Goal: Information Seeking & Learning: Learn about a topic

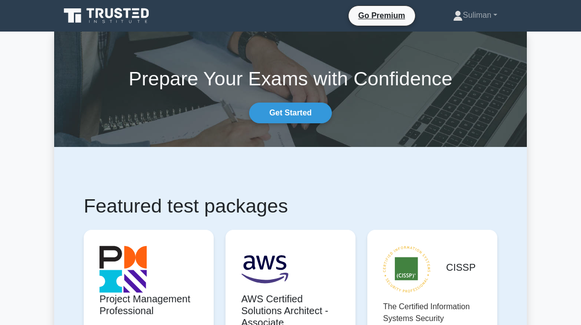
click at [485, 19] on link "Suliman" at bounding box center [475, 15] width 92 height 20
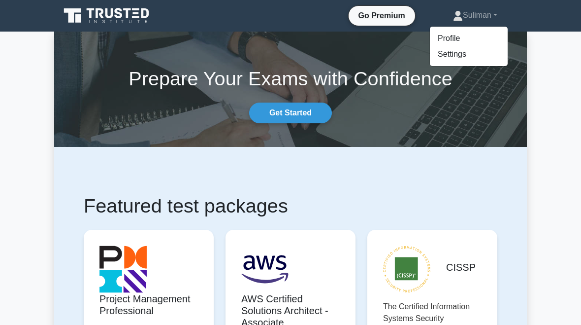
click at [452, 34] on link "Profile" at bounding box center [469, 39] width 78 height 16
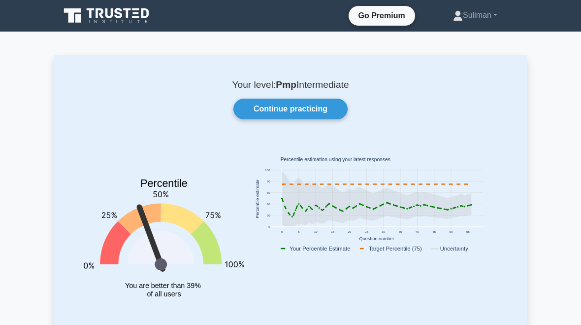
click at [314, 107] on link "Continue practicing" at bounding box center [290, 109] width 114 height 21
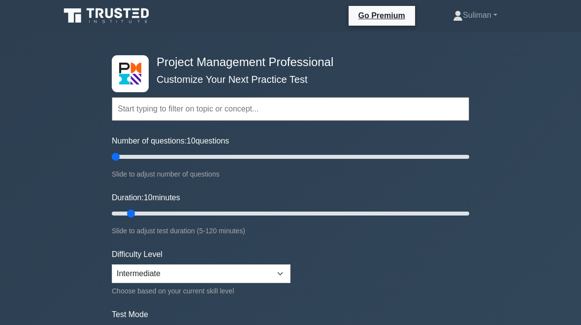
type input "5"
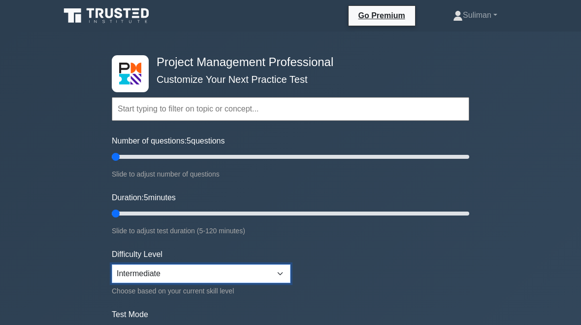
click at [277, 264] on select "Beginner Intermediate Expert" at bounding box center [201, 273] width 179 height 19
select select "beginner"
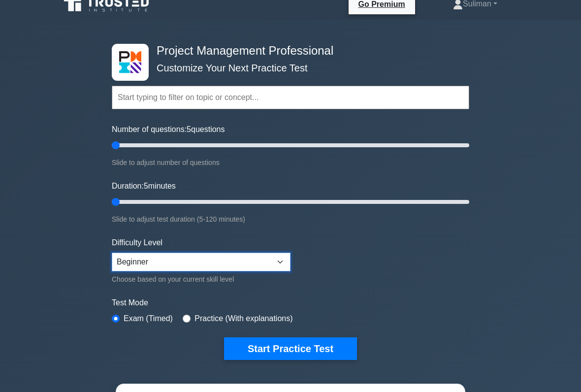
scroll to position [25, 0]
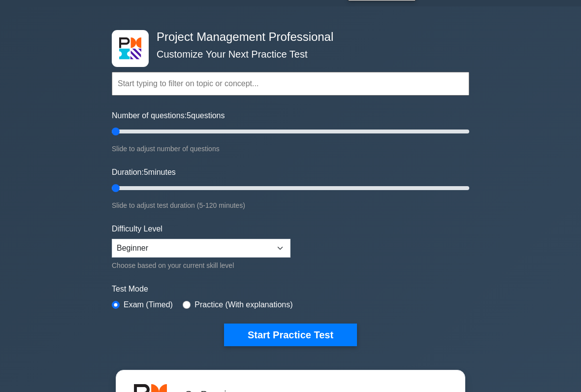
click at [325, 324] on button "Start Practice Test" at bounding box center [290, 335] width 133 height 23
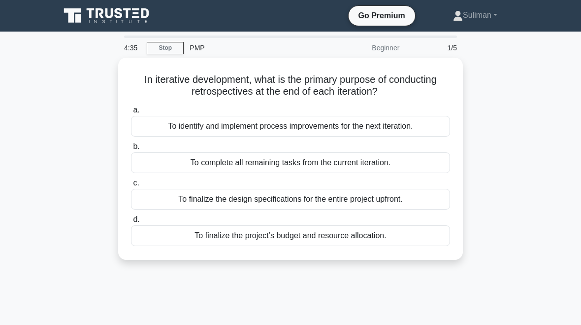
click at [359, 137] on div "a. To identify and implement process improvements for the next iteration. b. To…" at bounding box center [290, 175] width 331 height 146
click at [346, 122] on div "To identify and implement process improvements for the next iteration." at bounding box center [290, 126] width 319 height 21
click at [131, 113] on input "a. To identify and implement process improvements for the next iteration." at bounding box center [131, 110] width 0 height 6
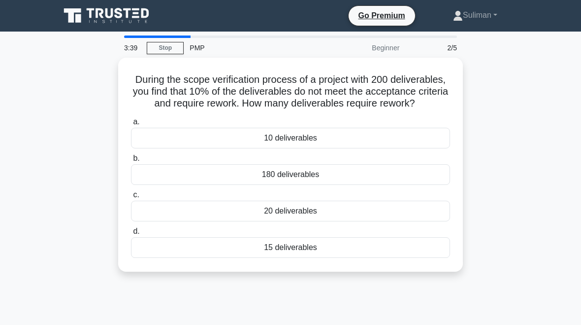
click at [359, 221] on div "20 deliverables" at bounding box center [290, 210] width 319 height 21
click at [131, 198] on input "c. 20 deliverables" at bounding box center [131, 195] width 0 height 6
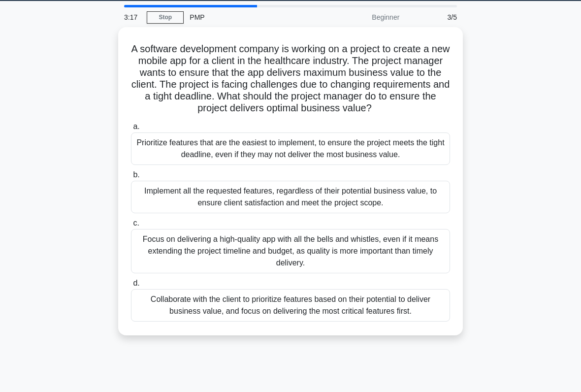
scroll to position [34, 0]
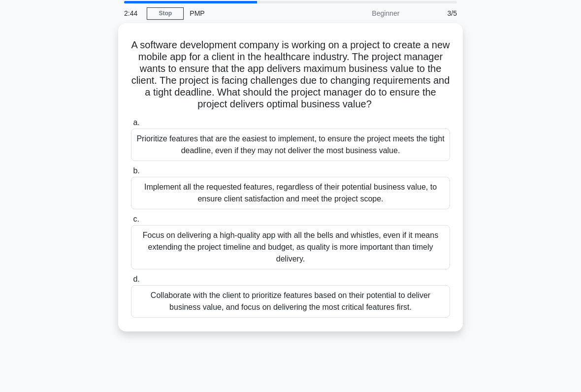
click at [372, 318] on div "Collaborate with the client to prioritize features based on their potential to …" at bounding box center [290, 301] width 319 height 33
click at [131, 283] on input "d. Collaborate with the client to prioritize features based on their potential …" at bounding box center [131, 279] width 0 height 6
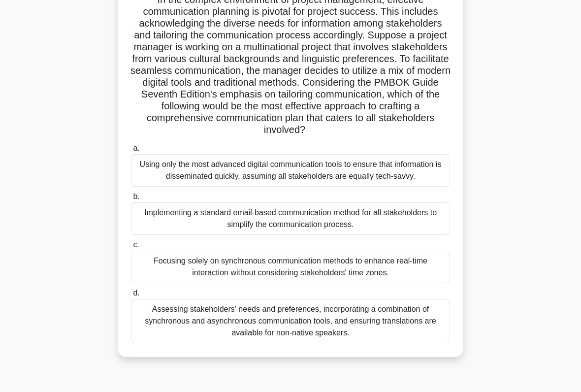
scroll to position [80, 0]
click at [329, 324] on div "Assessing stakeholders' needs and preferences, incorporating a combination of s…" at bounding box center [290, 320] width 319 height 44
click at [131, 296] on input "d. Assessing stakeholders' needs and preferences, incorporating a combination o…" at bounding box center [131, 293] width 0 height 6
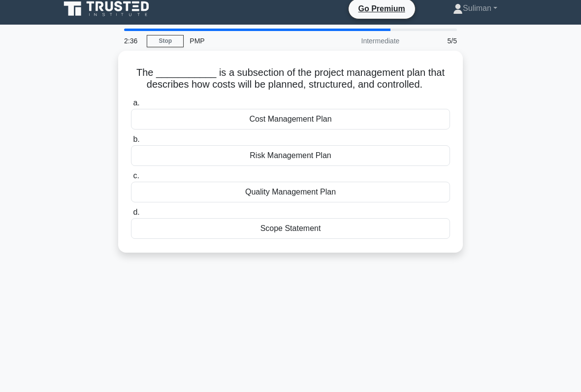
scroll to position [0, 0]
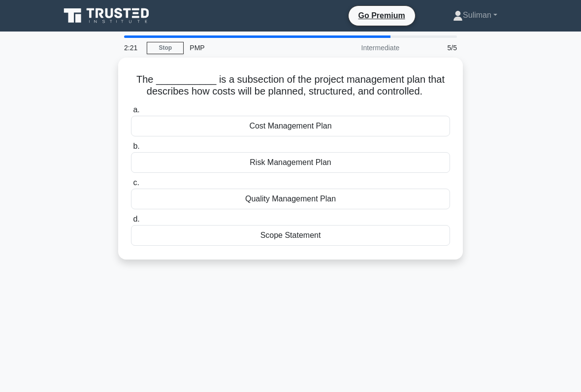
click at [400, 135] on div "Cost Management Plan" at bounding box center [290, 126] width 319 height 21
click at [131, 113] on input "a. Cost Management Plan" at bounding box center [131, 110] width 0 height 6
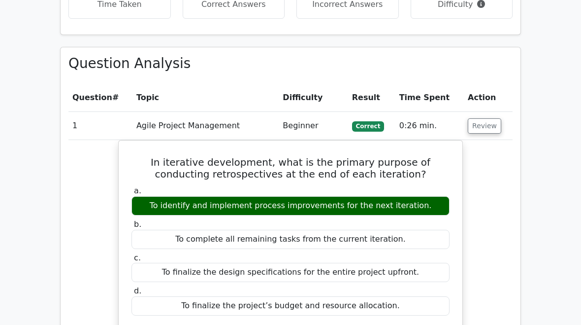
click at [489, 119] on button "Review" at bounding box center [484, 126] width 33 height 15
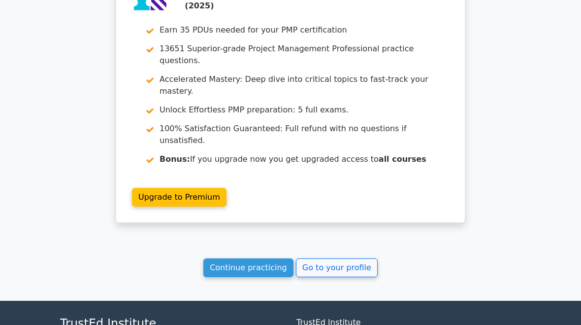
scroll to position [1042, 0]
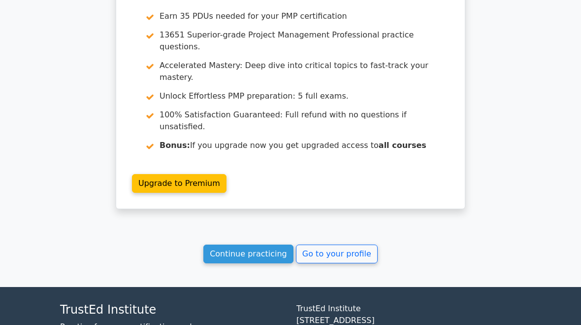
click at [330, 245] on link "Go to your profile" at bounding box center [337, 254] width 82 height 19
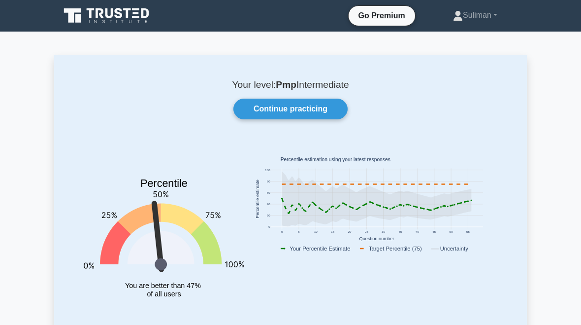
click at [319, 103] on link "Continue practicing" at bounding box center [290, 109] width 114 height 21
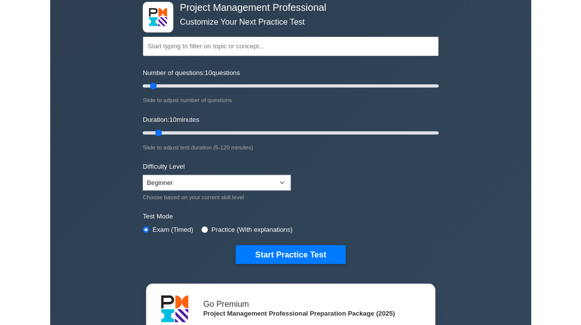
scroll to position [52, 0]
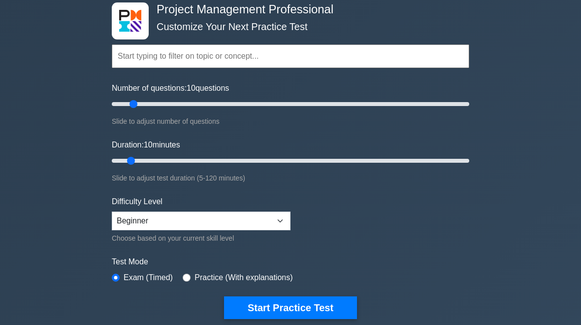
click at [131, 99] on input "Number of questions: 10 questions" at bounding box center [291, 105] width 358 height 12
type input "5"
click at [323, 310] on button "Start Practice Test" at bounding box center [290, 307] width 133 height 23
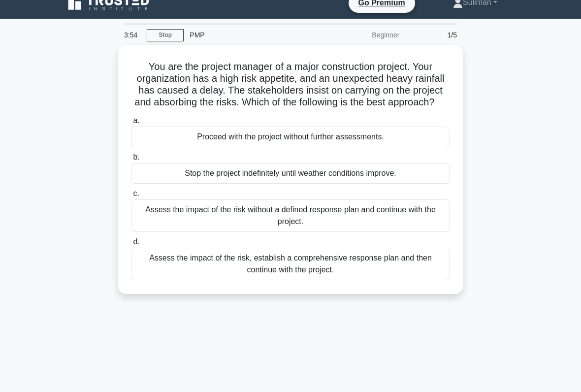
scroll to position [12, 0]
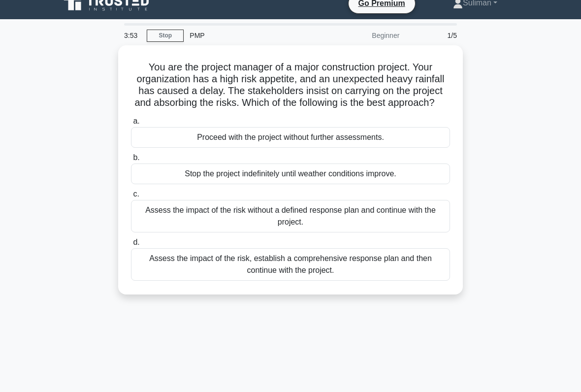
click at [399, 276] on div "Assess the impact of the risk, establish a comprehensive response plan and then…" at bounding box center [290, 264] width 319 height 33
click at [131, 246] on input "d. Assess the impact of the risk, establish a comprehensive response plan and t…" at bounding box center [131, 242] width 0 height 6
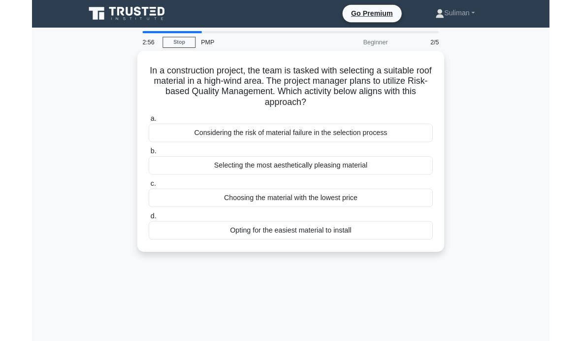
scroll to position [0, 0]
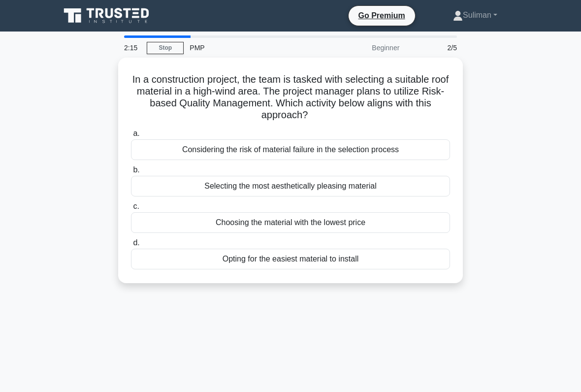
click at [329, 187] on div "Selecting the most aesthetically pleasing material" at bounding box center [290, 186] width 319 height 21
click at [131, 173] on input "b. Selecting the most aesthetically pleasing material" at bounding box center [131, 170] width 0 height 6
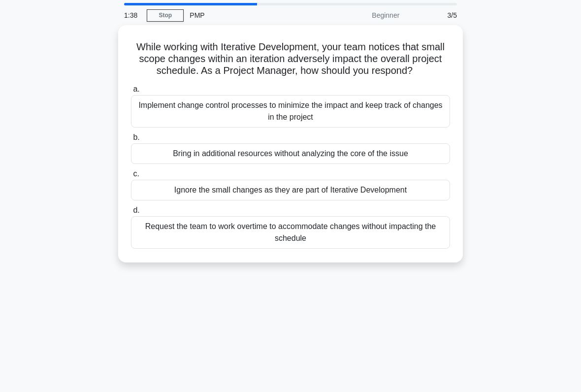
scroll to position [33, 0]
click at [424, 124] on div "Implement change control processes to minimize the impact and keep track of cha…" at bounding box center [290, 111] width 319 height 33
click at [131, 92] on input "a. Implement change control processes to minimize the impact and keep track of …" at bounding box center [131, 89] width 0 height 6
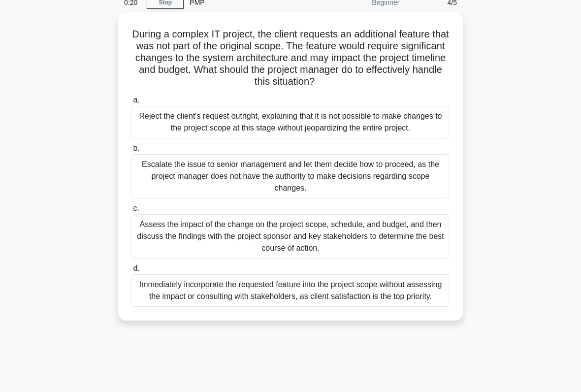
scroll to position [46, 0]
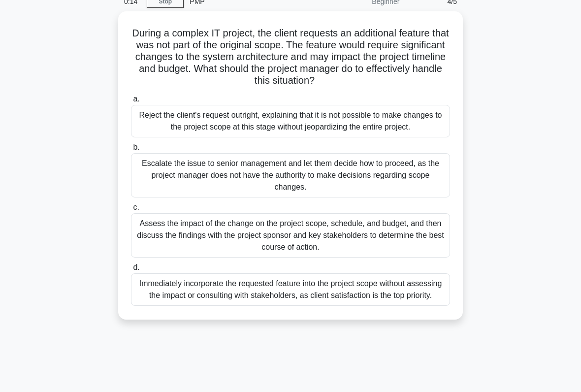
click at [394, 246] on div "Assess the impact of the change on the project scope, schedule, and budget, and…" at bounding box center [290, 235] width 319 height 44
click at [131, 211] on input "c. Assess the impact of the change on the project scope, schedule, and budget, …" at bounding box center [131, 207] width 0 height 6
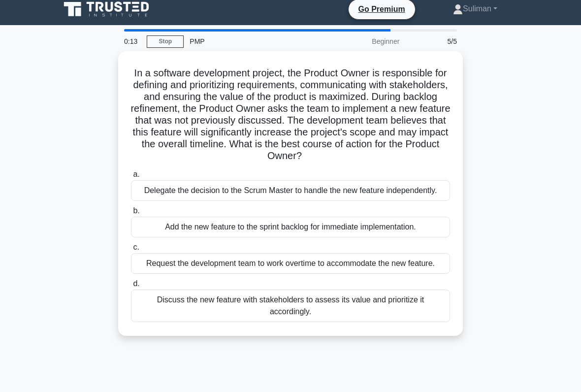
scroll to position [0, 0]
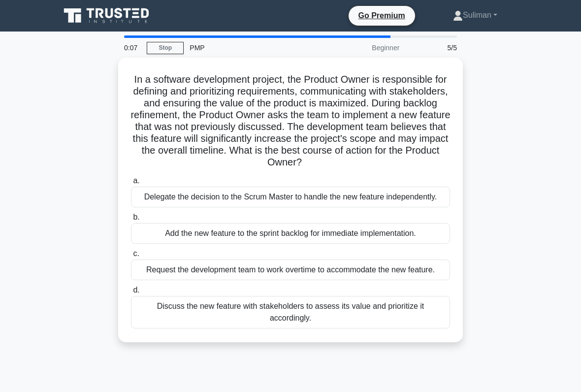
click at [379, 324] on div "Discuss the new feature with stakeholders to assess its value and prioritize it…" at bounding box center [290, 312] width 319 height 33
click at [131, 294] on input "d. Discuss the new feature with stakeholders to assess its value and prioritize…" at bounding box center [131, 290] width 0 height 6
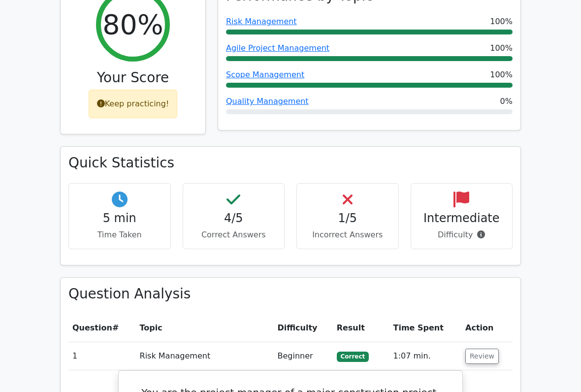
scroll to position [443, 0]
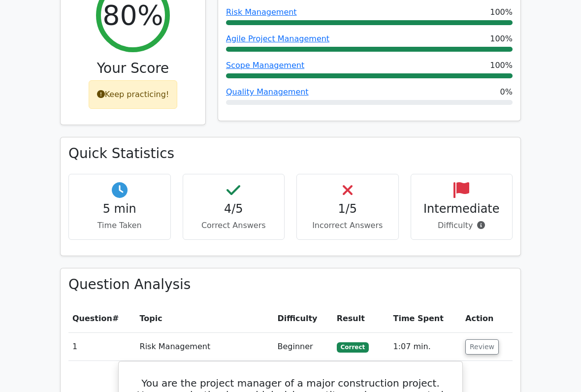
click at [486, 324] on button "Review" at bounding box center [481, 347] width 33 height 15
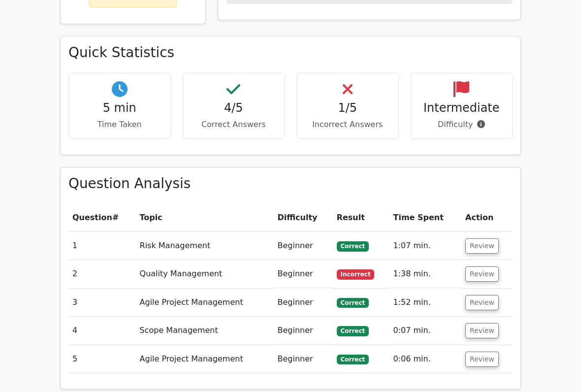
scroll to position [557, 0]
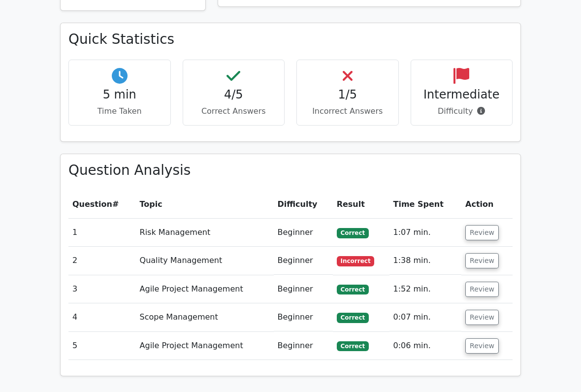
click at [477, 254] on button "Review" at bounding box center [481, 261] width 33 height 15
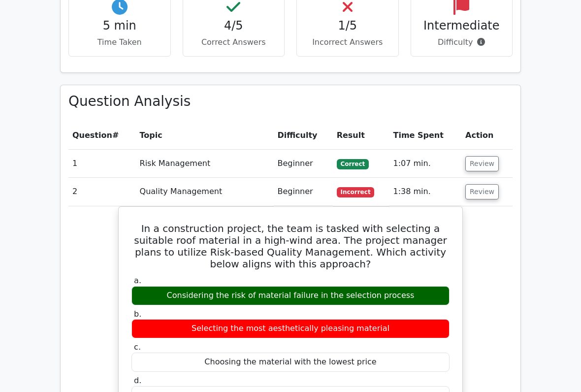
scroll to position [626, 0]
click at [474, 184] on button "Review" at bounding box center [481, 191] width 33 height 15
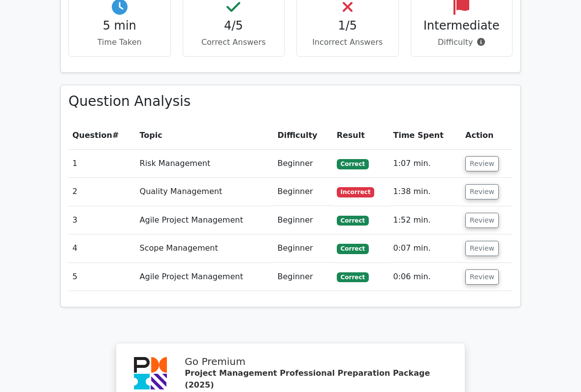
click at [484, 213] on button "Review" at bounding box center [481, 220] width 33 height 15
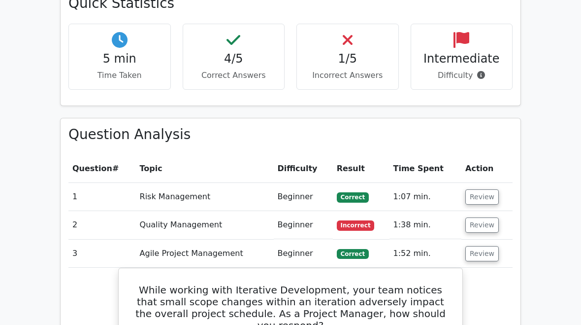
scroll to position [591, 0]
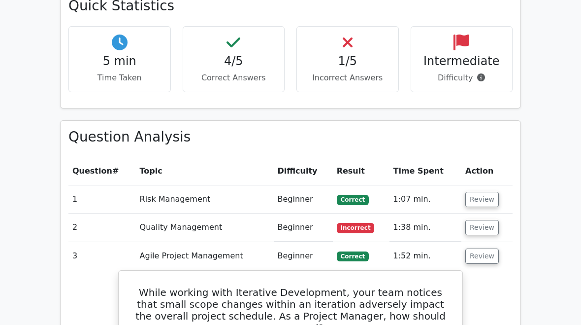
click at [485, 248] on button "Review" at bounding box center [481, 255] width 33 height 15
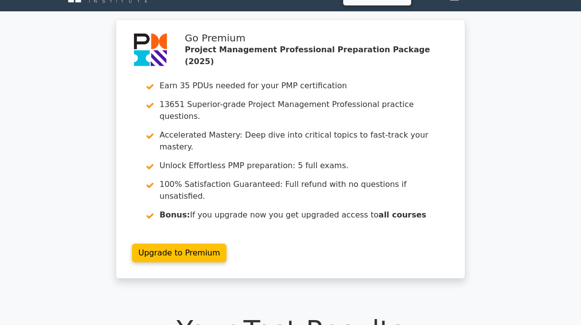
scroll to position [0, 0]
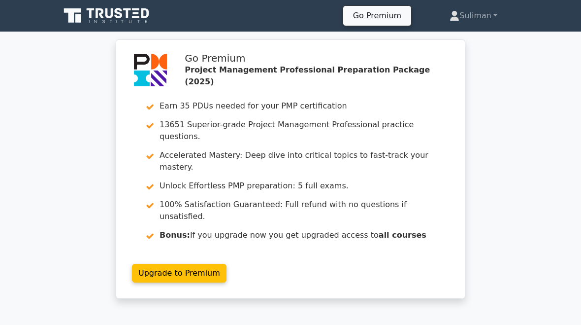
click at [480, 21] on link "Suliman" at bounding box center [473, 16] width 95 height 20
click at [449, 33] on link "Profile" at bounding box center [466, 39] width 78 height 16
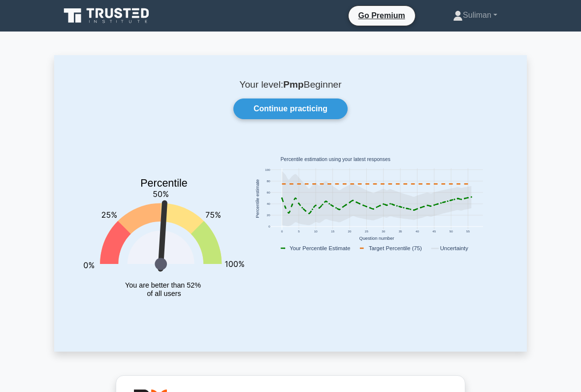
click at [324, 108] on link "Continue practicing" at bounding box center [290, 109] width 114 height 21
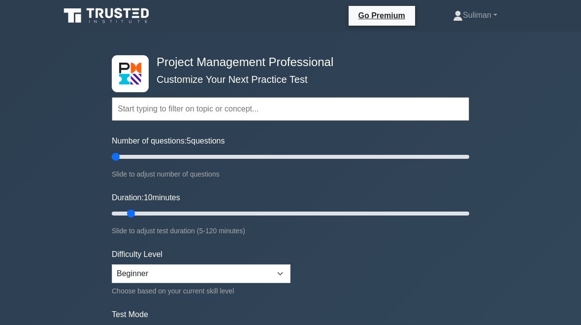
type input "5"
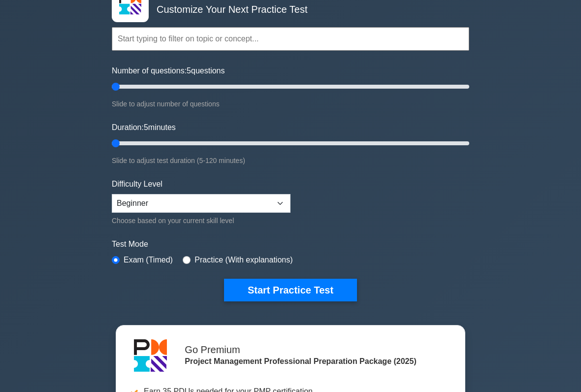
scroll to position [72, 0]
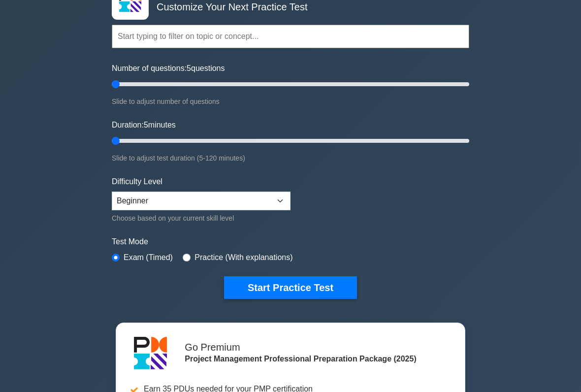
click at [350, 292] on button "Start Practice Test" at bounding box center [290, 288] width 133 height 23
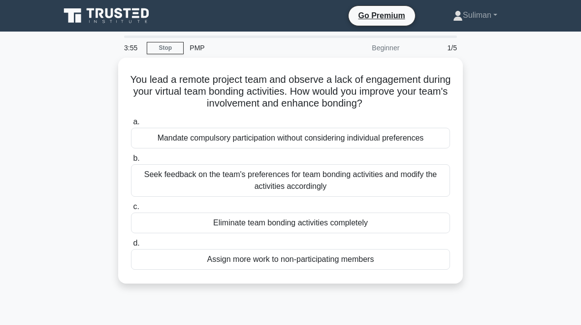
click at [395, 233] on div "Eliminate team bonding activities completely" at bounding box center [290, 222] width 319 height 21
click at [131, 210] on input "c. Eliminate team bonding activities completely" at bounding box center [131, 206] width 0 height 6
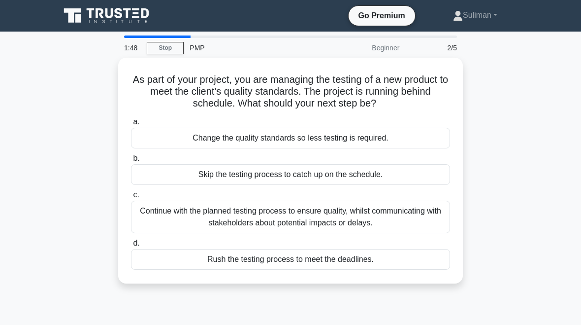
click at [324, 207] on div "Continue with the planned testing process to ensure quality, whilst communicati…" at bounding box center [290, 216] width 319 height 33
click at [131, 198] on input "c. Continue with the planned testing process to ensure quality, whilst communic…" at bounding box center [131, 195] width 0 height 6
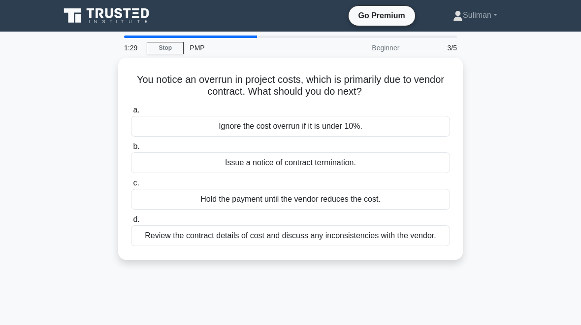
click at [177, 234] on div "Review the contract details of cost and discuss any inconsistencies with the ve…" at bounding box center [290, 235] width 319 height 21
click at [131, 223] on input "d. Review the contract details of cost and discuss any inconsistencies with the…" at bounding box center [131, 219] width 0 height 6
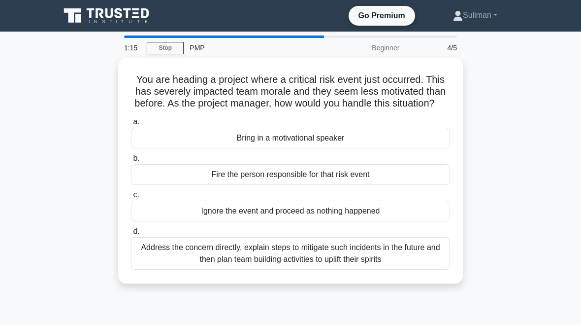
click at [203, 263] on div "Address the concern directly, explain steps to mitigate such incidents in the f…" at bounding box center [290, 253] width 319 height 33
click at [131, 234] on input "d. Address the concern directly, explain steps to mitigate such incidents in th…" at bounding box center [131, 231] width 0 height 6
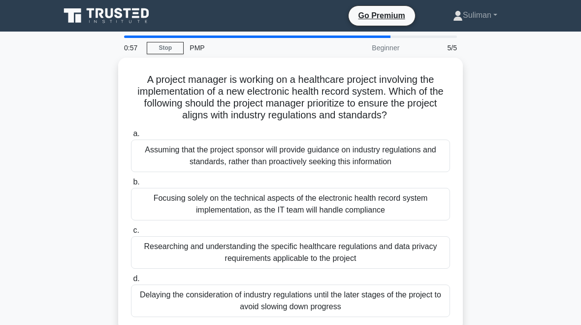
click at [375, 259] on div "Researching and understanding the specific healthcare regulations and data priv…" at bounding box center [290, 252] width 319 height 33
click at [131, 233] on input "c. Researching and understanding the specific healthcare regulations and data p…" at bounding box center [131, 230] width 0 height 6
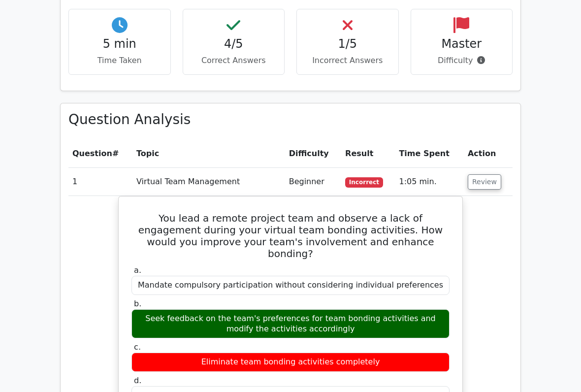
scroll to position [631, 0]
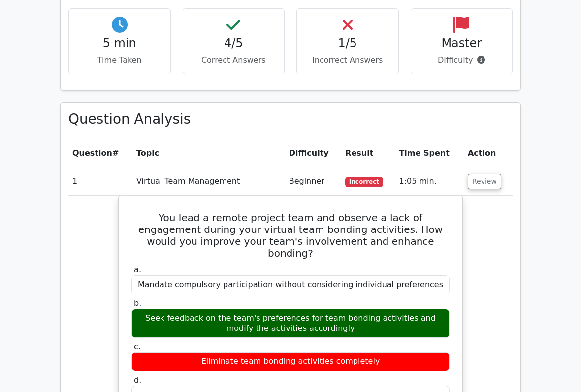
click at [480, 167] on td "Review" at bounding box center [488, 181] width 49 height 28
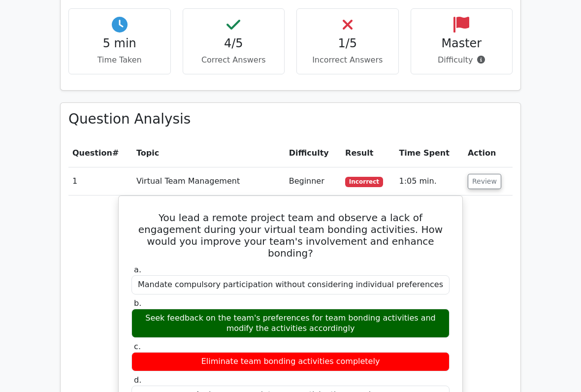
click at [492, 174] on button "Review" at bounding box center [484, 181] width 33 height 15
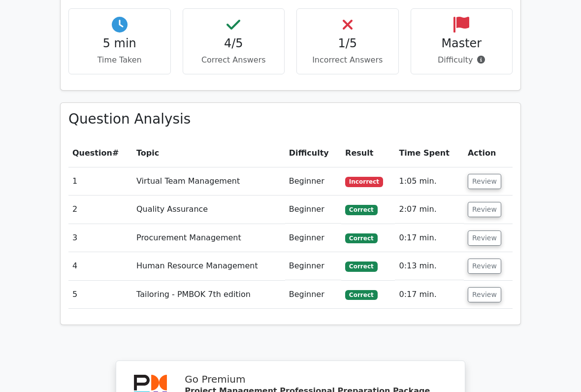
click at [487, 202] on button "Review" at bounding box center [484, 209] width 33 height 15
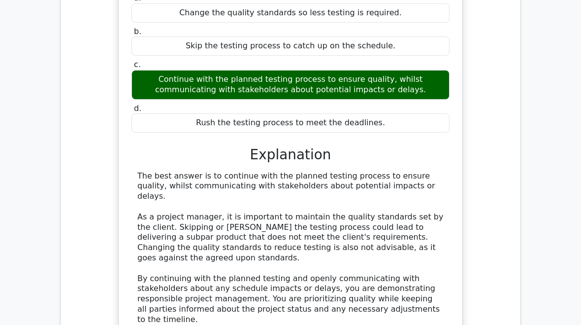
scroll to position [911, 0]
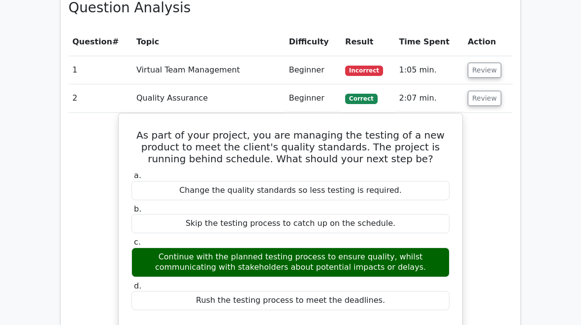
click at [488, 91] on button "Review" at bounding box center [484, 98] width 33 height 15
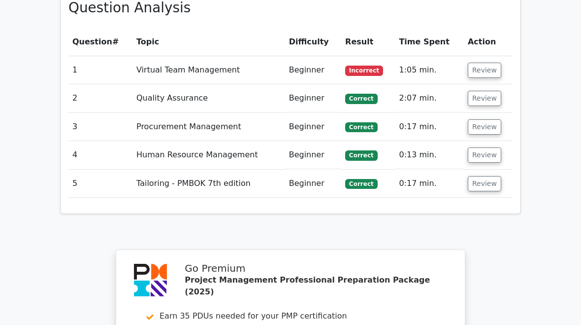
click at [489, 119] on button "Review" at bounding box center [484, 126] width 33 height 15
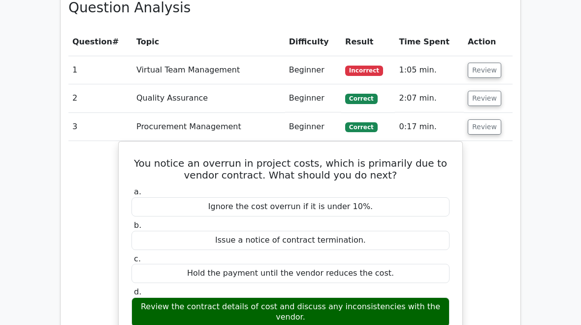
click at [484, 119] on button "Review" at bounding box center [484, 126] width 33 height 15
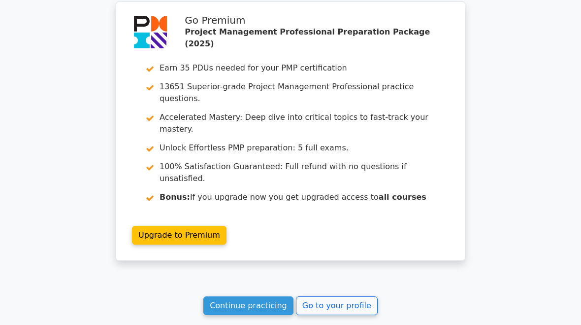
scroll to position [1009, 0]
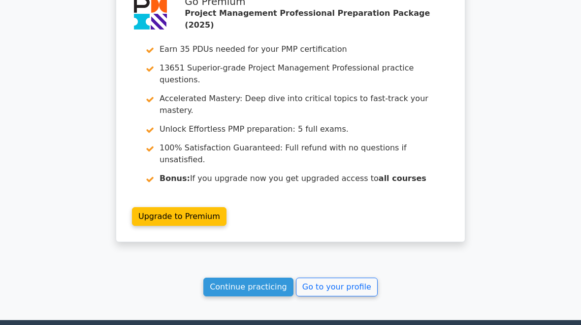
click at [358, 277] on link "Go to your profile" at bounding box center [337, 286] width 82 height 19
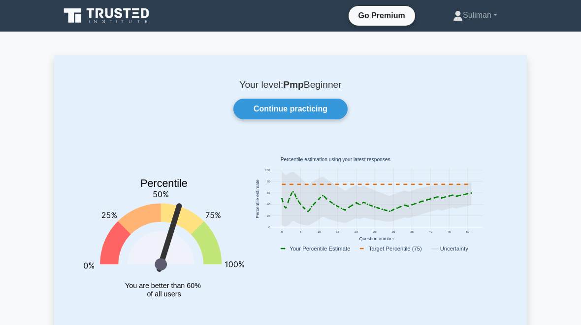
click at [324, 107] on link "Continue practicing" at bounding box center [290, 109] width 114 height 21
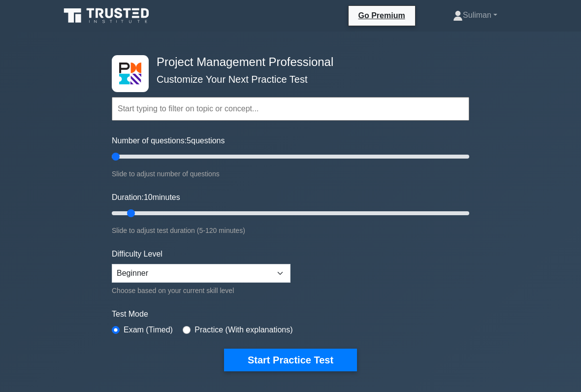
type input "5"
click at [320, 324] on button "Start Practice Test" at bounding box center [290, 360] width 133 height 23
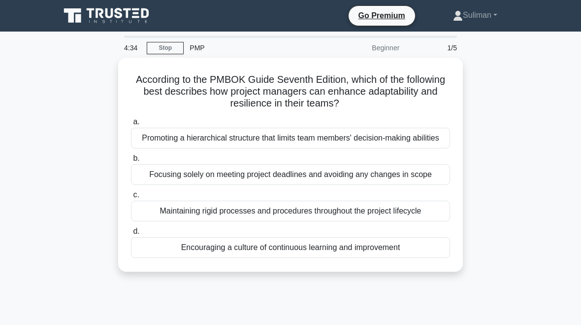
click at [274, 185] on div "Focusing solely on meeting project deadlines and avoiding any changes in scope" at bounding box center [290, 174] width 319 height 21
click at [131, 162] on input "b. Focusing solely on meeting project deadlines and avoiding any changes in sco…" at bounding box center [131, 158] width 0 height 6
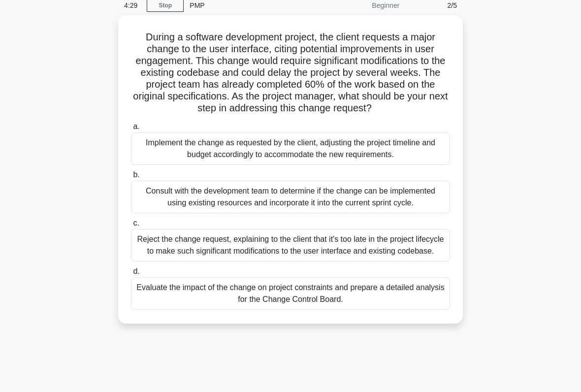
scroll to position [42, 0]
click at [340, 310] on div "Evaluate the impact of the change on project constraints and prepare a detailed…" at bounding box center [290, 293] width 319 height 33
click at [131, 275] on input "d. Evaluate the impact of the change on project constraints and prepare a detai…" at bounding box center [131, 271] width 0 height 6
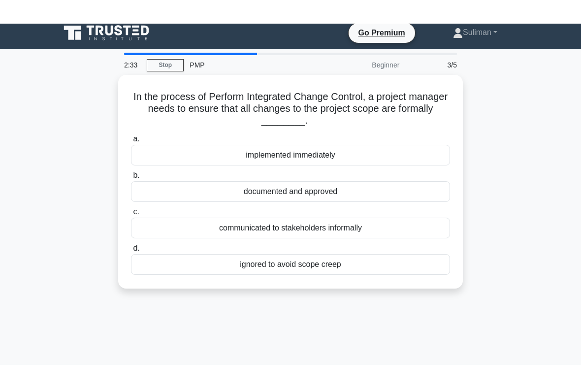
scroll to position [0, 0]
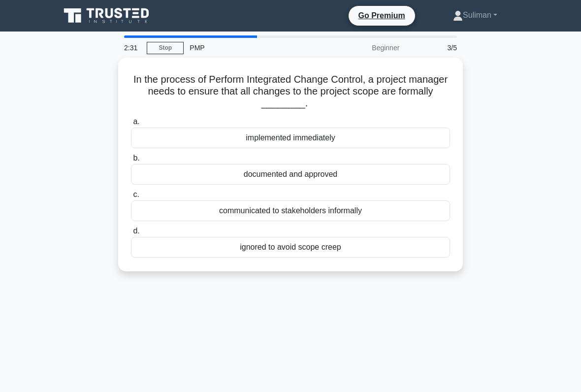
click at [394, 172] on div "documented and approved" at bounding box center [290, 174] width 319 height 21
click at [131, 162] on input "b. documented and approved" at bounding box center [131, 158] width 0 height 6
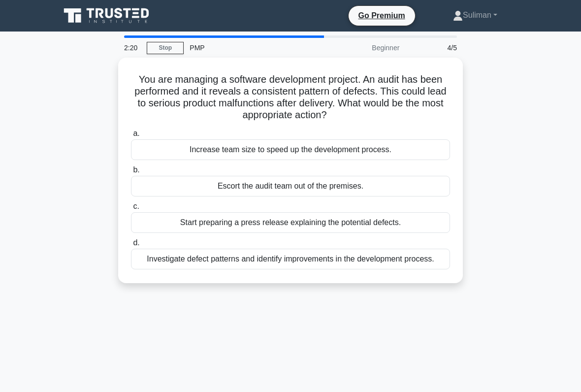
click at [396, 219] on div "Start preparing a press release explaining the potential defects." at bounding box center [290, 222] width 319 height 21
click at [131, 210] on input "c. Start preparing a press release explaining the potential defects." at bounding box center [131, 206] width 0 height 6
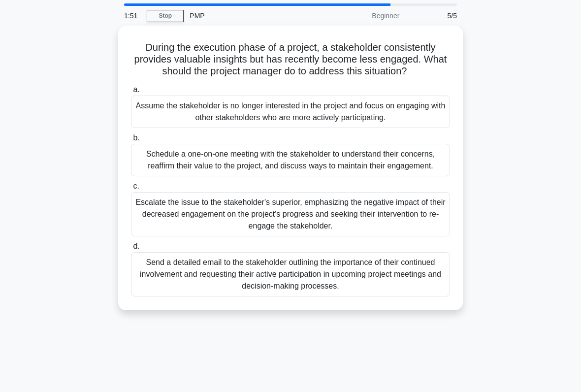
scroll to position [31, 0]
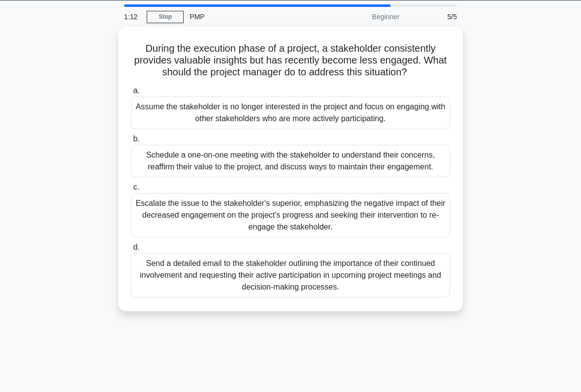
click at [405, 176] on div "Schedule a one-on-one meeting with the stakeholder to understand their concerns…" at bounding box center [290, 161] width 319 height 33
click at [131, 142] on input "b. Schedule a one-on-one meeting with the stakeholder to understand their conce…" at bounding box center [131, 139] width 0 height 6
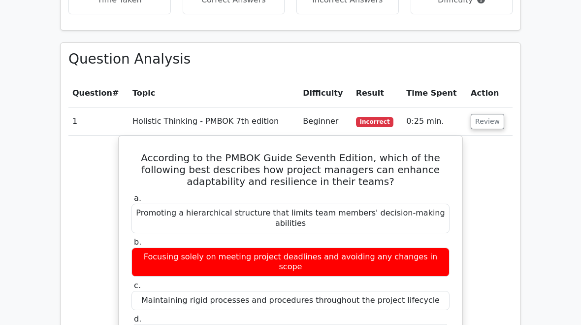
scroll to position [691, 0]
click at [483, 114] on button "Review" at bounding box center [487, 121] width 33 height 15
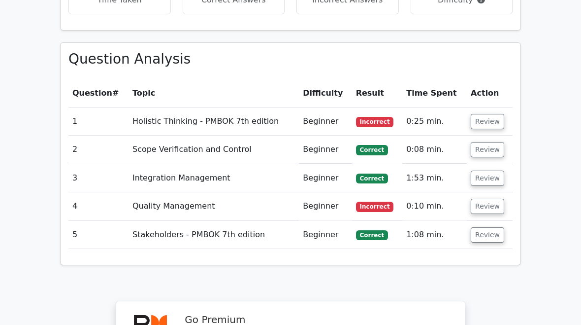
click at [485, 198] on button "Review" at bounding box center [487, 205] width 33 height 15
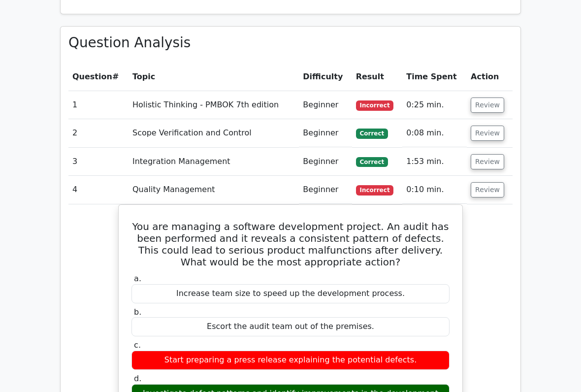
scroll to position [706, 0]
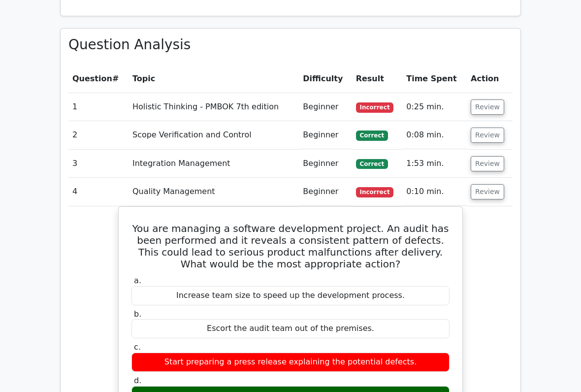
click at [486, 184] on button "Review" at bounding box center [487, 191] width 33 height 15
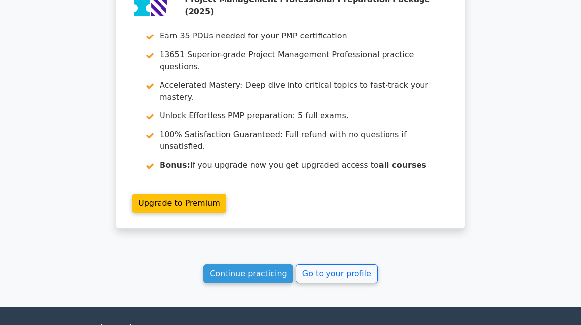
scroll to position [1006, 0]
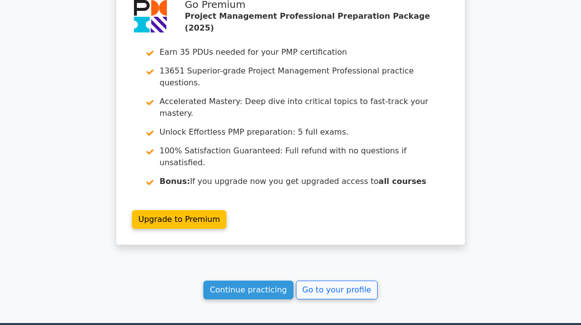
click at [345, 281] on link "Go to your profile" at bounding box center [337, 290] width 82 height 19
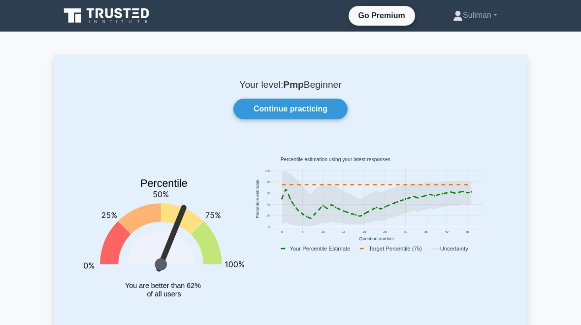
click at [320, 99] on link "Continue practicing" at bounding box center [290, 109] width 114 height 21
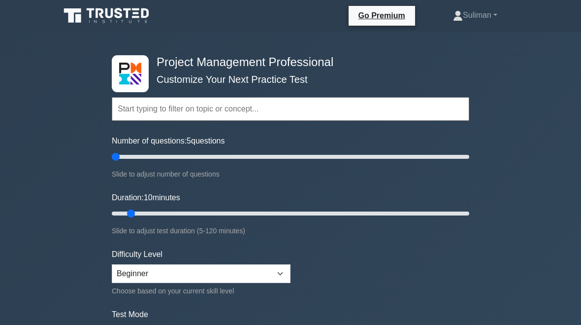
type input "5"
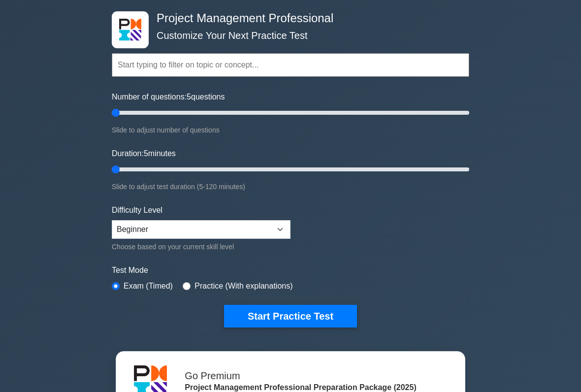
scroll to position [45, 0]
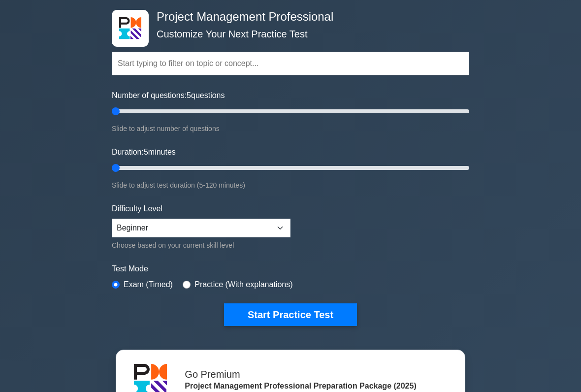
click at [248, 319] on button "Start Practice Test" at bounding box center [290, 314] width 133 height 23
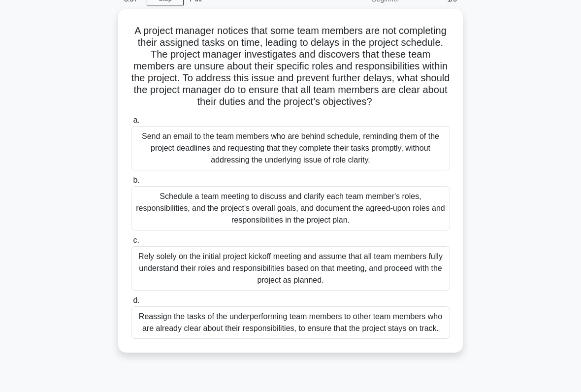
scroll to position [49, 0]
click at [377, 216] on div "Schedule a team meeting to discuss and clarify each team member's roles, respon…" at bounding box center [290, 208] width 319 height 44
click at [131, 183] on input "b. Schedule a team meeting to discuss and clarify each team member's roles, res…" at bounding box center [131, 180] width 0 height 6
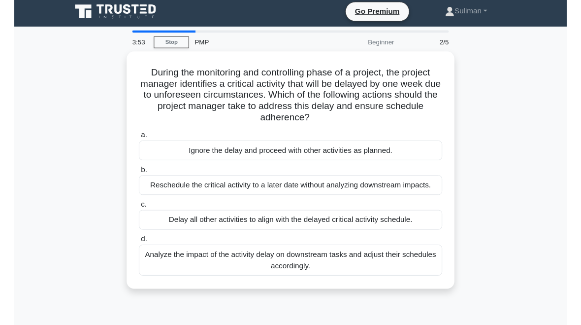
scroll to position [9, 0]
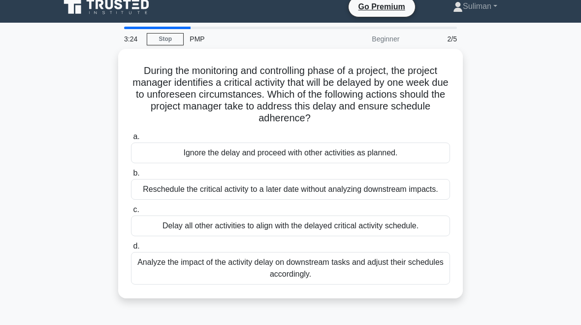
click at [413, 283] on div "Analyze the impact of the activity delay on downstream tasks and adjust their s…" at bounding box center [290, 268] width 319 height 33
click at [131, 249] on input "d. Analyze the impact of the activity delay on downstream tasks and adjust thei…" at bounding box center [131, 246] width 0 height 6
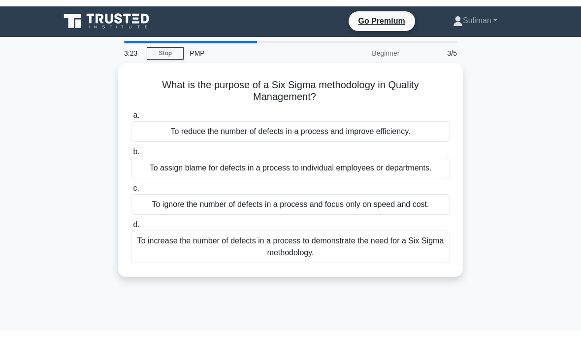
scroll to position [0, 0]
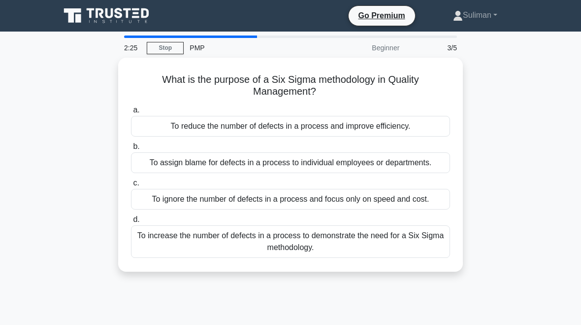
click at [427, 159] on div "To assign blame for defects in a process to individual employees or departments." at bounding box center [290, 162] width 319 height 21
click at [131, 150] on input "b. To assign blame for defects in a process to individual employees or departme…" at bounding box center [131, 146] width 0 height 6
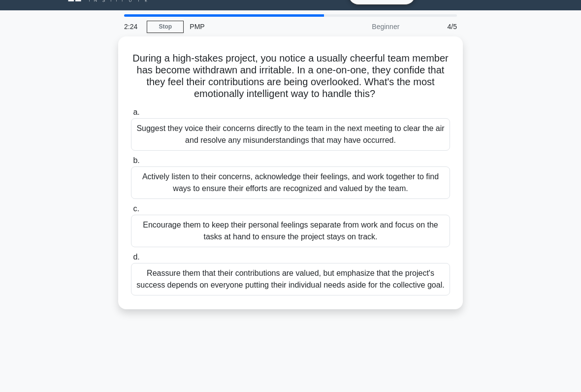
scroll to position [22, 0]
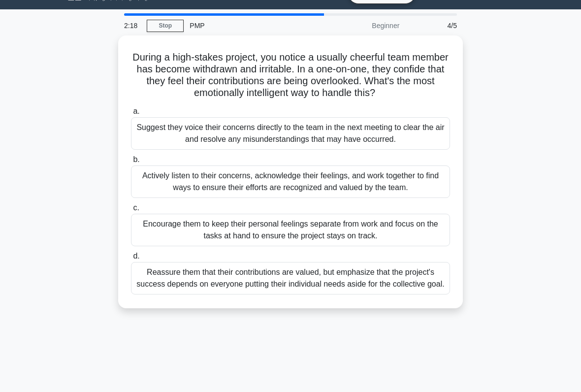
click at [395, 245] on div "Encourage them to keep their personal feelings separate from work and focus on …" at bounding box center [290, 230] width 319 height 33
click at [131, 211] on input "c. Encourage them to keep their personal feelings separate from work and focus …" at bounding box center [131, 208] width 0 height 6
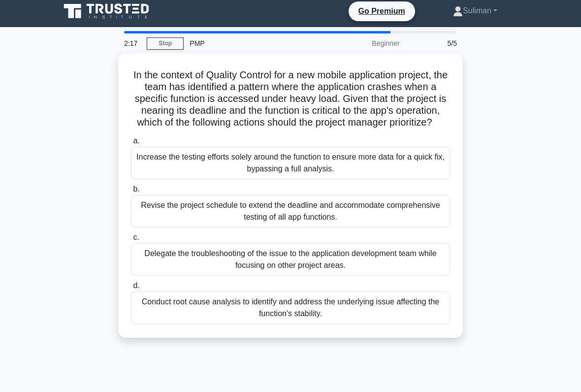
scroll to position [0, 0]
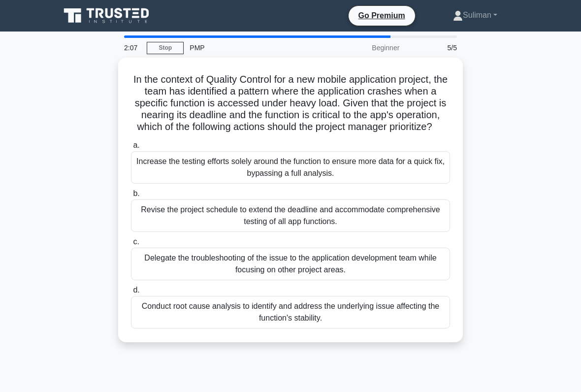
click at [399, 317] on div "Conduct root cause analysis to identify and address the underlying issue affect…" at bounding box center [290, 312] width 319 height 33
click at [131, 294] on input "d. Conduct root cause analysis to identify and address the underlying issue aff…" at bounding box center [131, 290] width 0 height 6
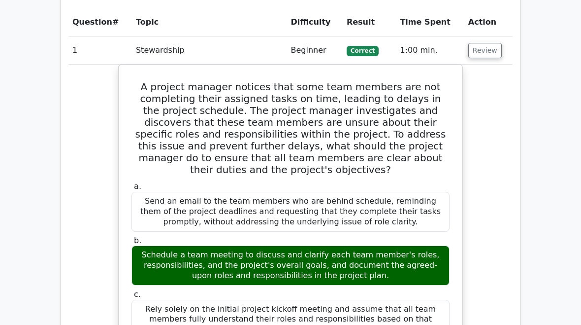
scroll to position [762, 0]
click at [488, 43] on button "Review" at bounding box center [484, 50] width 33 height 15
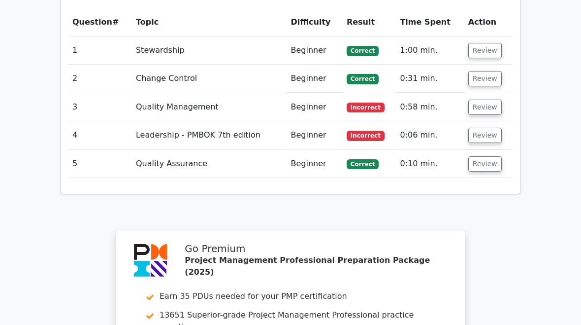
click at [484, 99] on button "Review" at bounding box center [484, 106] width 33 height 15
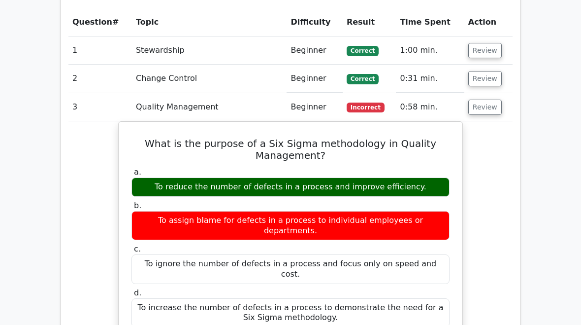
click at [482, 99] on button "Review" at bounding box center [484, 106] width 33 height 15
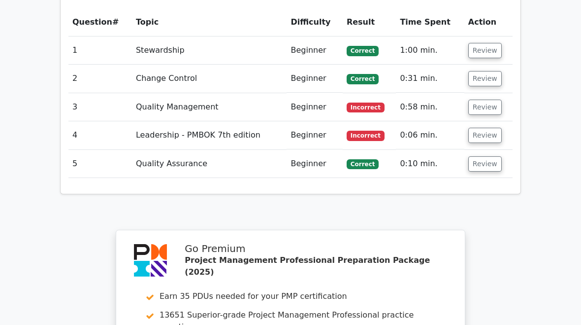
click at [487, 128] on button "Review" at bounding box center [484, 135] width 33 height 15
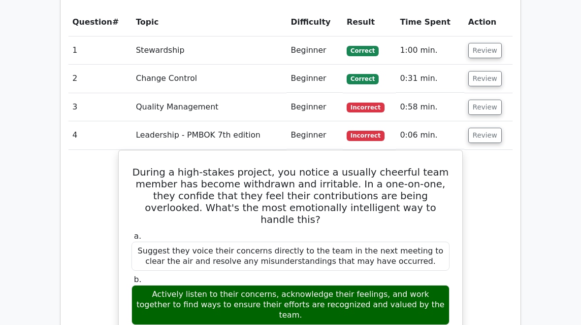
click at [489, 128] on button "Review" at bounding box center [484, 135] width 33 height 15
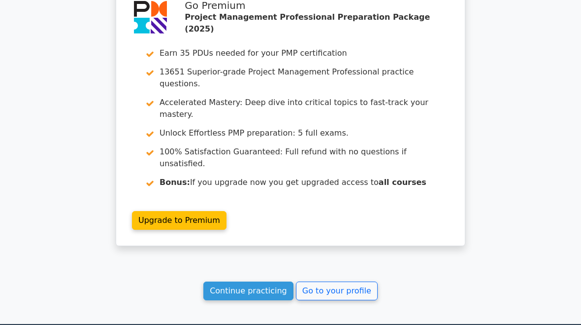
scroll to position [1004, 0]
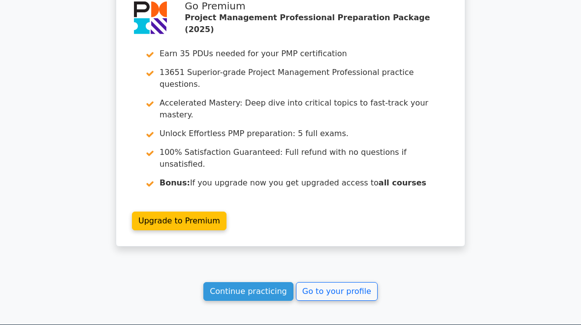
click at [276, 282] on link "Continue practicing" at bounding box center [248, 291] width 90 height 19
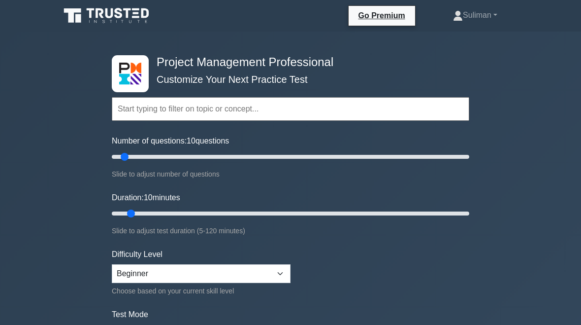
click at [476, 11] on link "Suliman" at bounding box center [475, 15] width 92 height 20
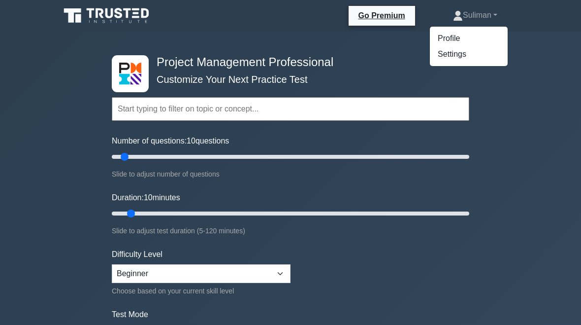
click at [440, 38] on link "Profile" at bounding box center [469, 39] width 78 height 16
